Goal: Find specific page/section: Find specific page/section

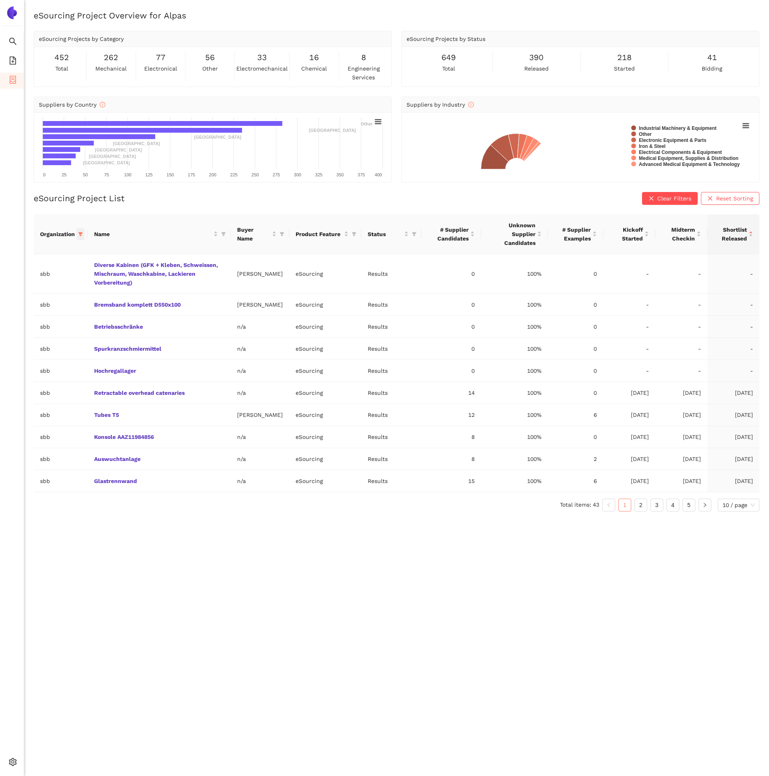
click at [83, 236] on span at bounding box center [81, 234] width 8 height 12
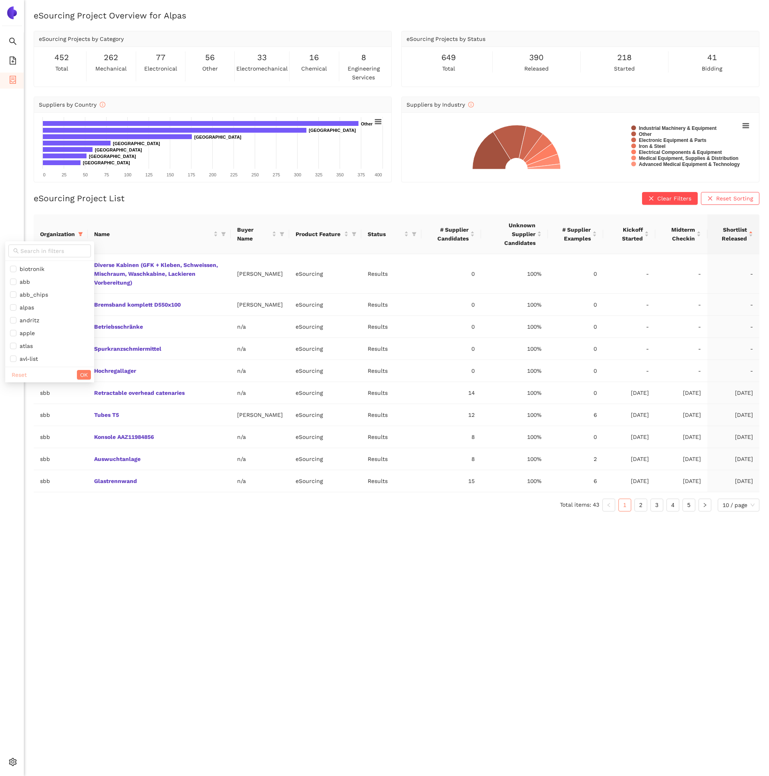
click at [13, 377] on span "Reset" at bounding box center [19, 374] width 15 height 9
checkbox input "false"
click at [41, 242] on div at bounding box center [49, 251] width 89 height 20
drag, startPoint x: 42, startPoint y: 253, endPoint x: 42, endPoint y: 249, distance: 4.4
click at [42, 254] on input "text" at bounding box center [53, 250] width 66 height 9
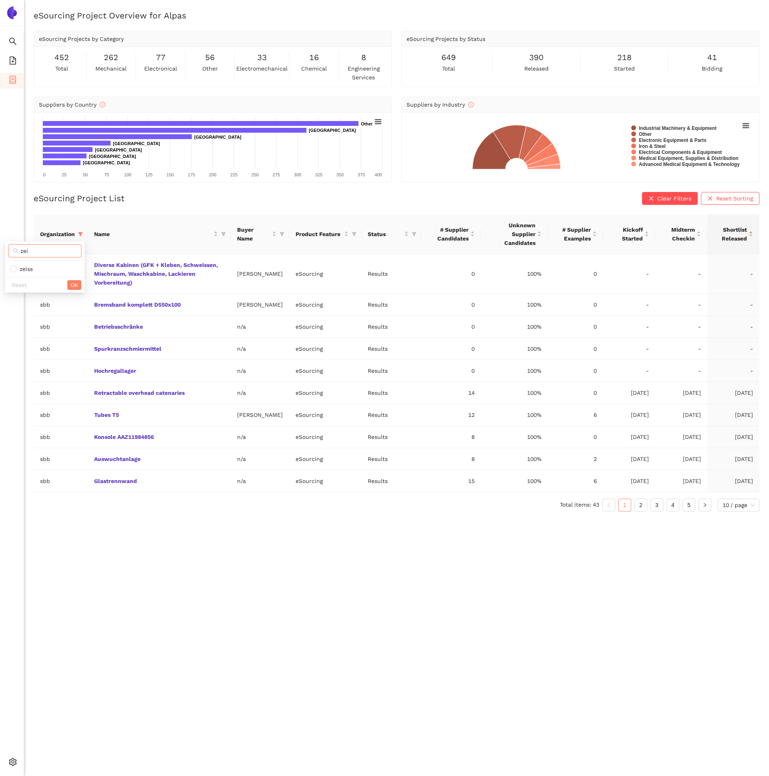
type input "zei"
click at [43, 265] on span "zeiss" at bounding box center [45, 268] width 70 height 9
checkbox input "true"
click at [85, 288] on tbody "sbb Diverse Kabinen (GFK + Kleben, Schweissen, Mischraum, Waschkabine, Lackiere…" at bounding box center [397, 373] width 726 height 238
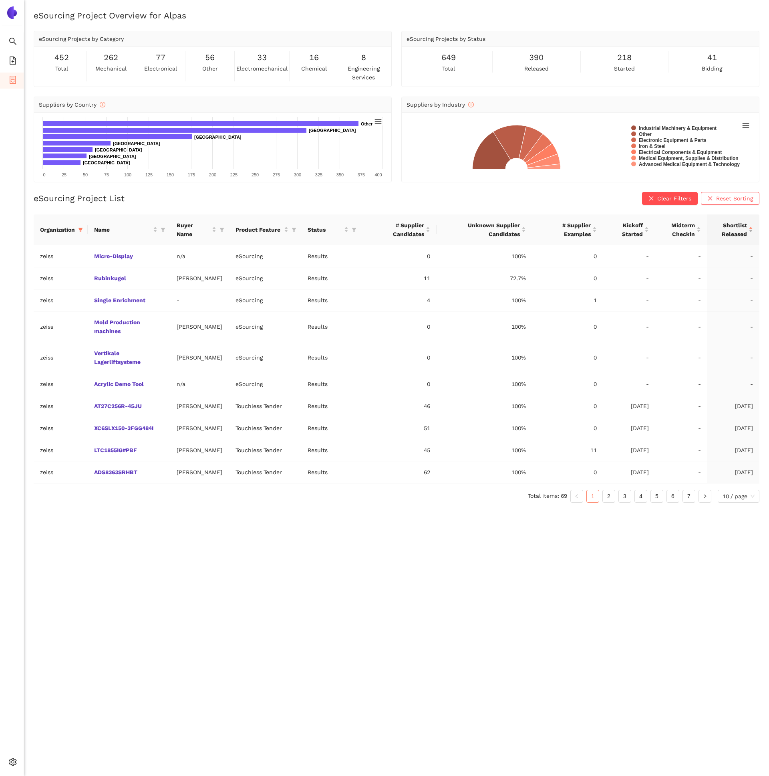
click at [753, 223] on div "Shortlist Released" at bounding box center [733, 230] width 39 height 18
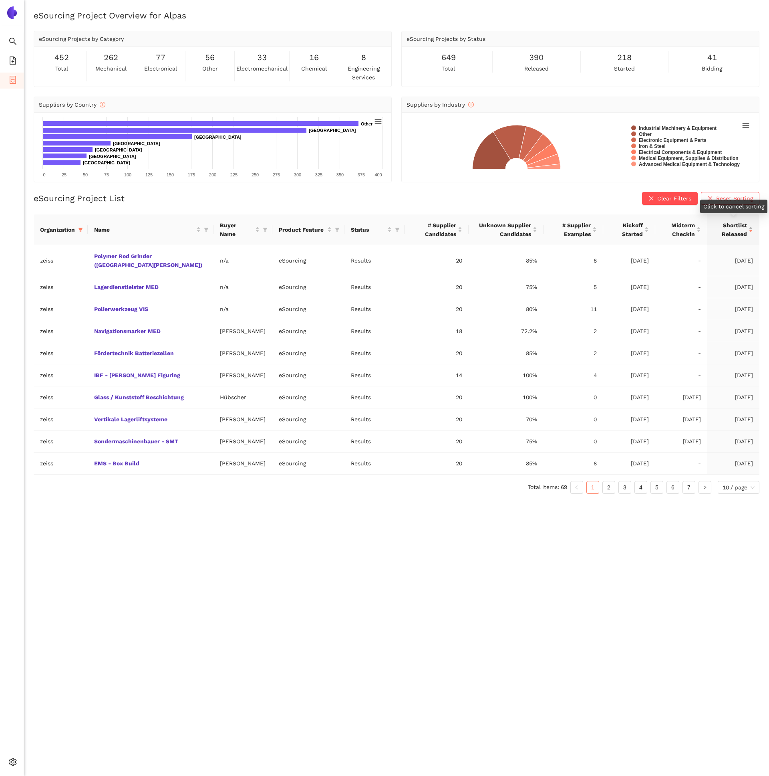
click at [753, 223] on div "Shortlist Released" at bounding box center [733, 230] width 39 height 18
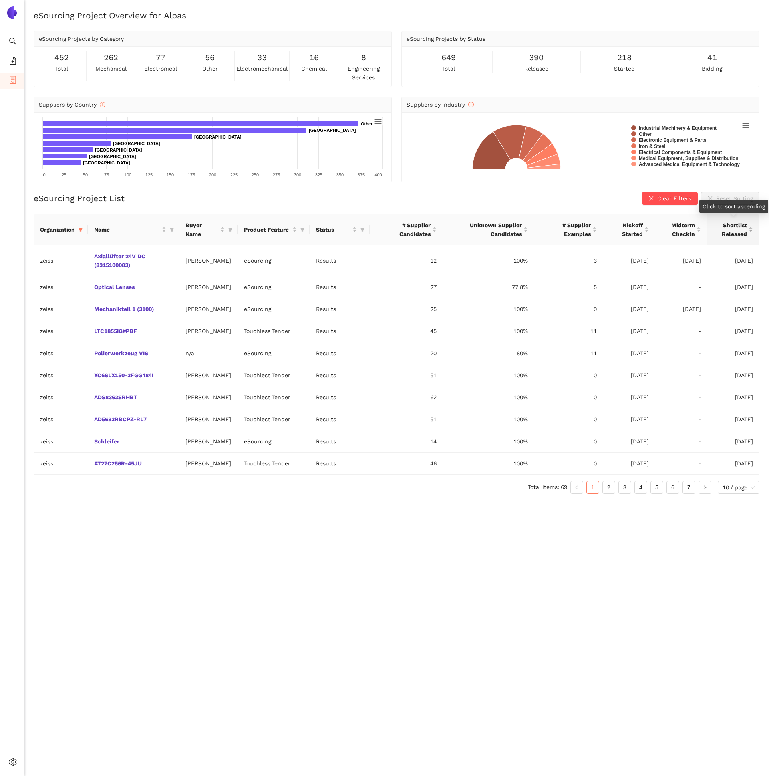
click at [753, 223] on div "Shortlist Released" at bounding box center [733, 230] width 39 height 18
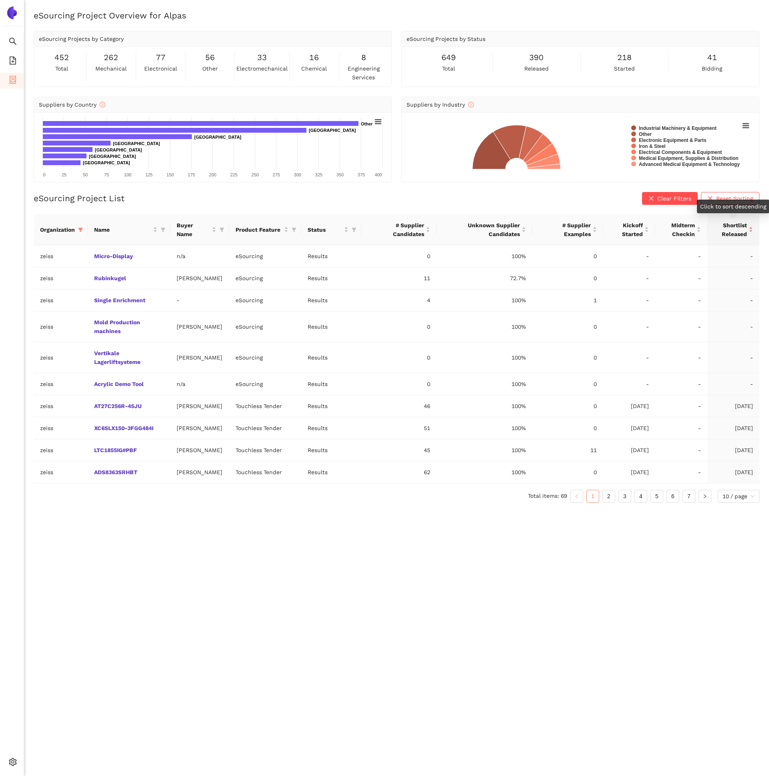
click at [753, 223] on div "Shortlist Released" at bounding box center [733, 230] width 39 height 18
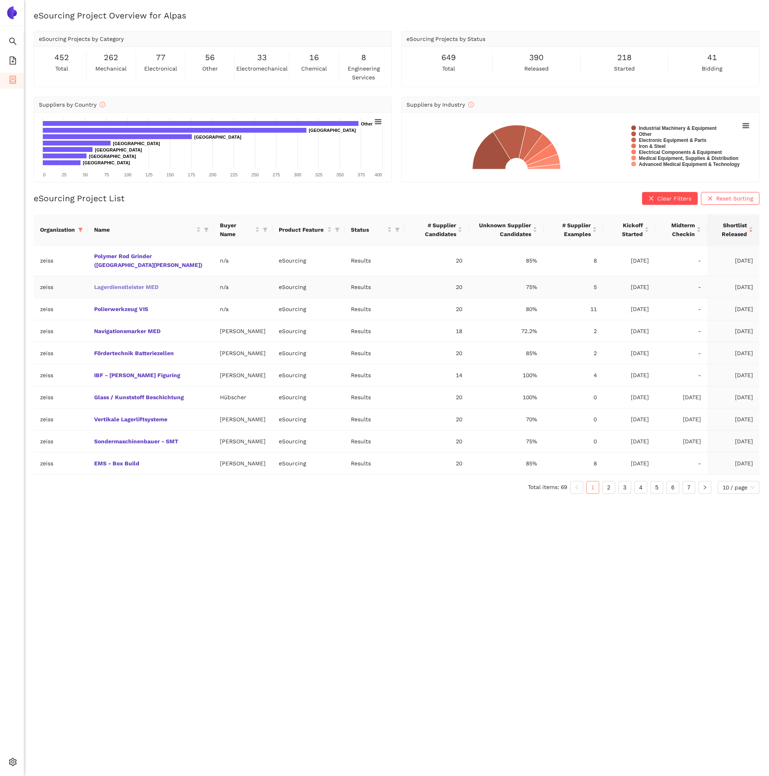
click at [0, 0] on link "Lagerdienstleister MED" at bounding box center [0, 0] width 0 height 0
